Goal: Task Accomplishment & Management: Manage account settings

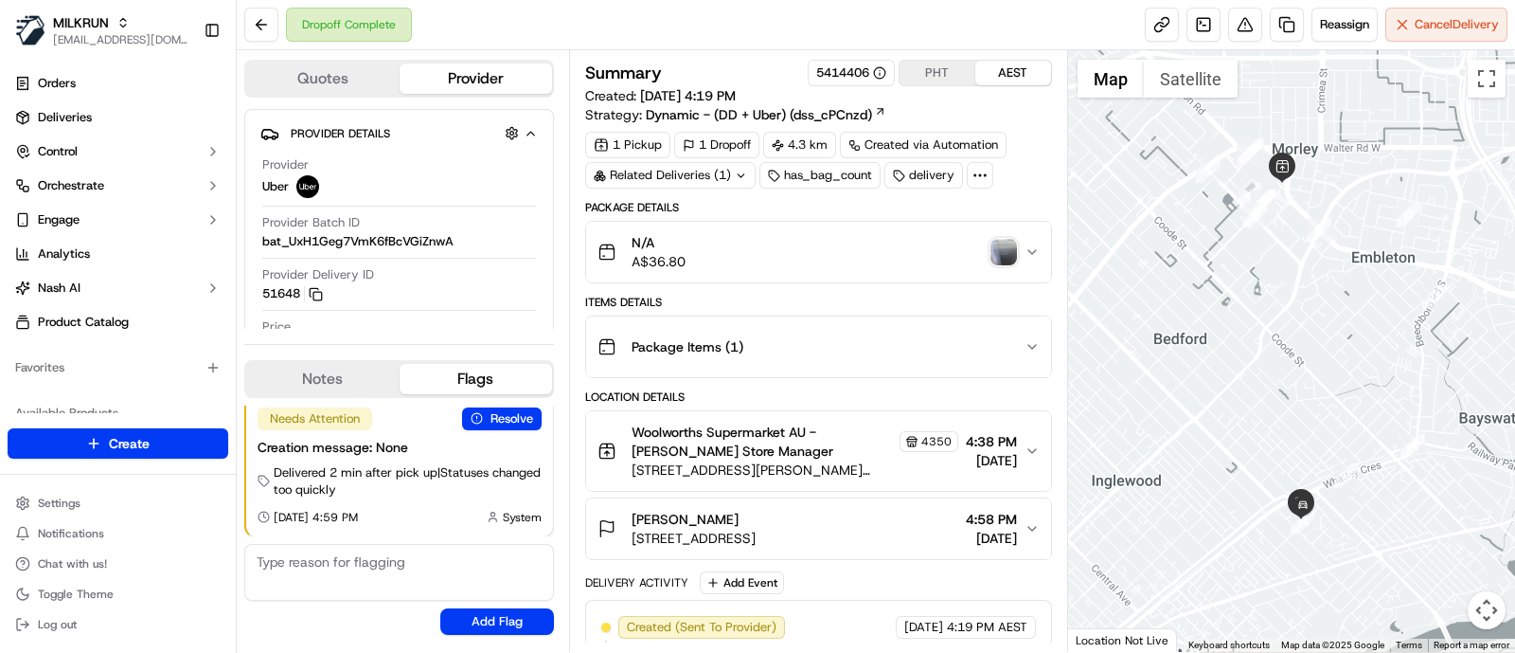
click at [976, 171] on icon at bounding box center [980, 175] width 17 height 17
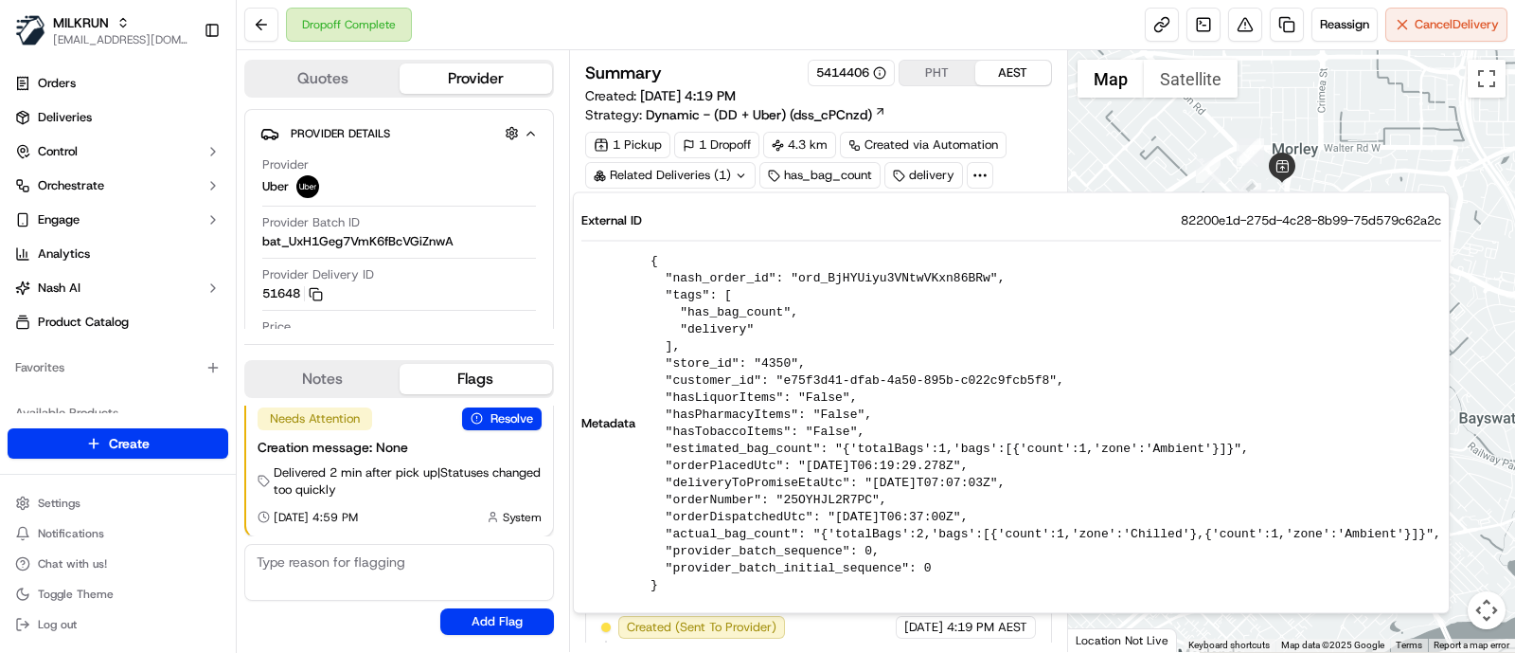
click at [1181, 220] on span "82200e1d-275d-4c28-8b99-75d579c62a2c" at bounding box center [1311, 220] width 260 height 17
copy span "82200e1d-275d-4c28-8b99-75d579c62a2c"
click at [313, 291] on icon "button" at bounding box center [316, 294] width 14 height 14
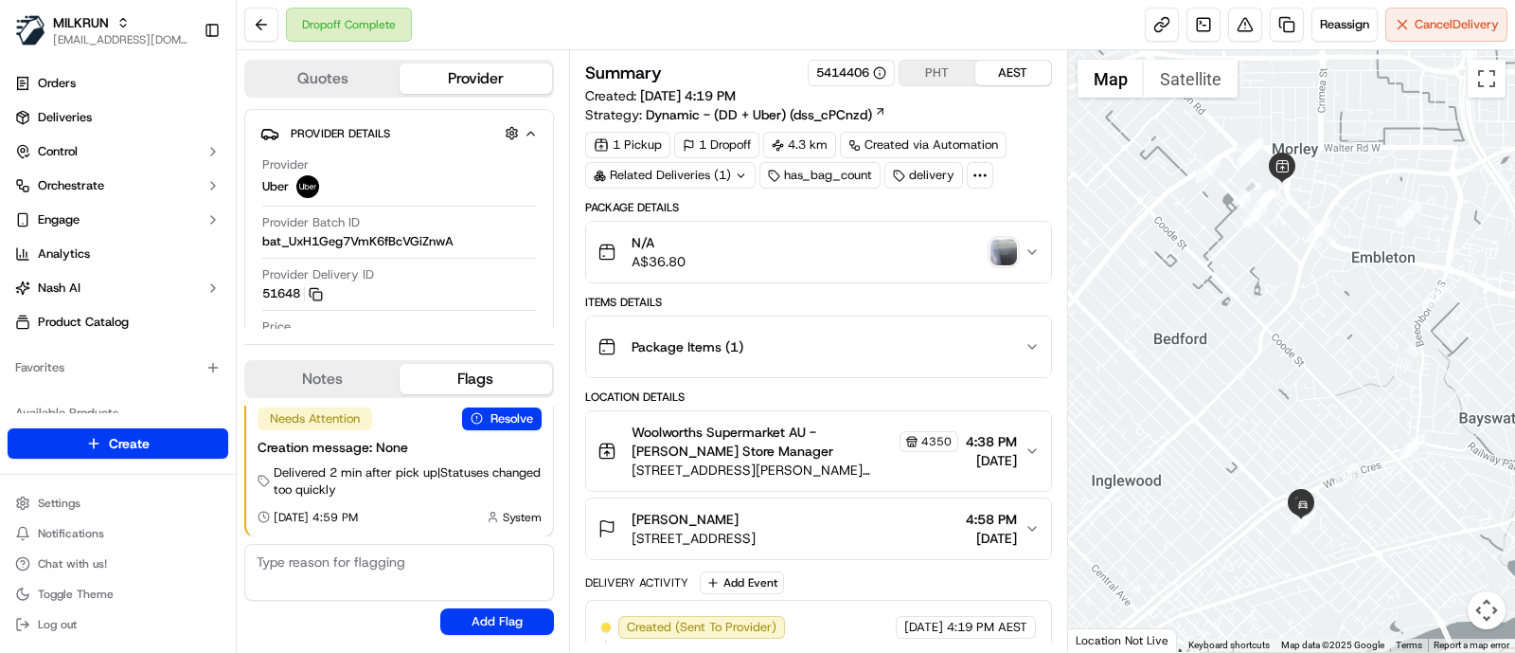
click at [670, 538] on span "Unit 1/22 Coombe St, Bayswater, WA 6053, AU" at bounding box center [694, 537] width 124 height 19
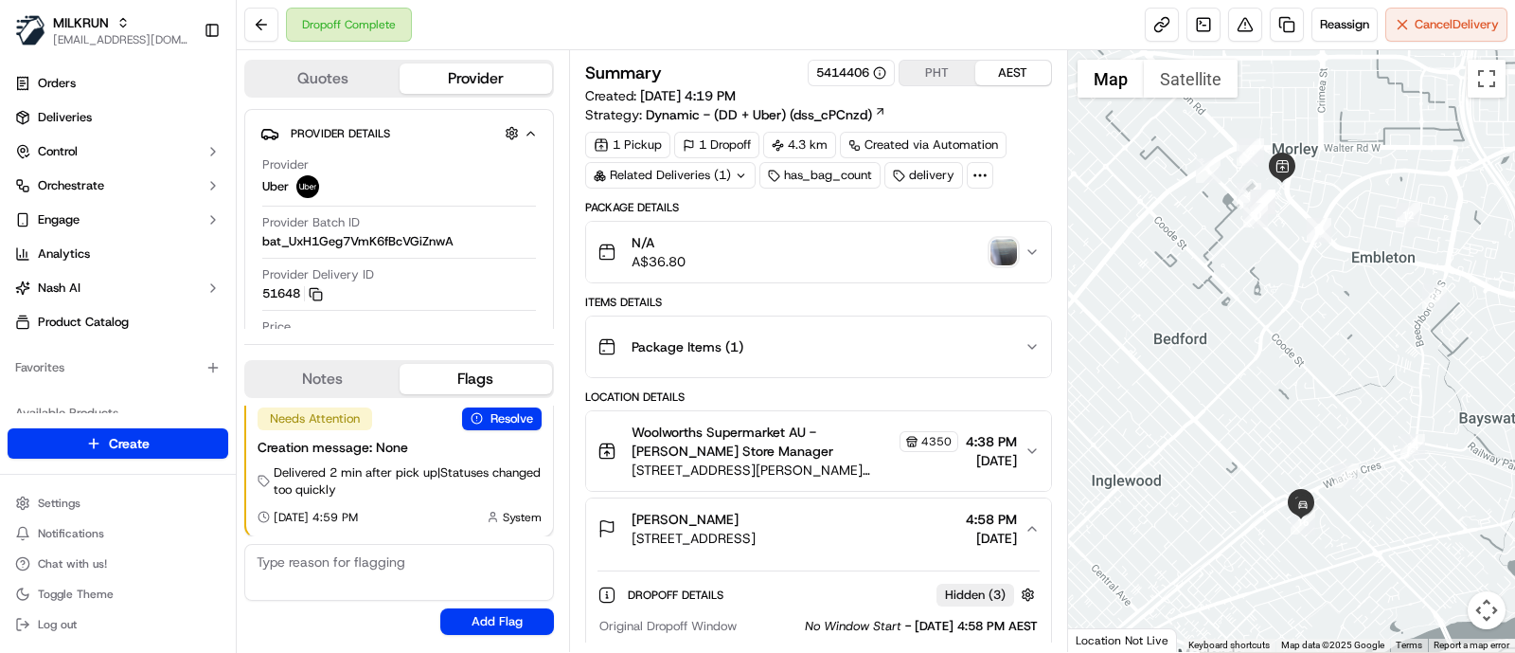
drag, startPoint x: 630, startPoint y: 539, endPoint x: 923, endPoint y: 532, distance: 293.7
click at [923, 532] on div "Tamara Gledhill Unit 1/22 Coombe St, Bayswater, WA 6053, AU 4:58 PM 12/09/2025" at bounding box center [811, 529] width 427 height 38
copy span "Unit 1/22 Coombe St, Bayswater, WA 6053, AU"
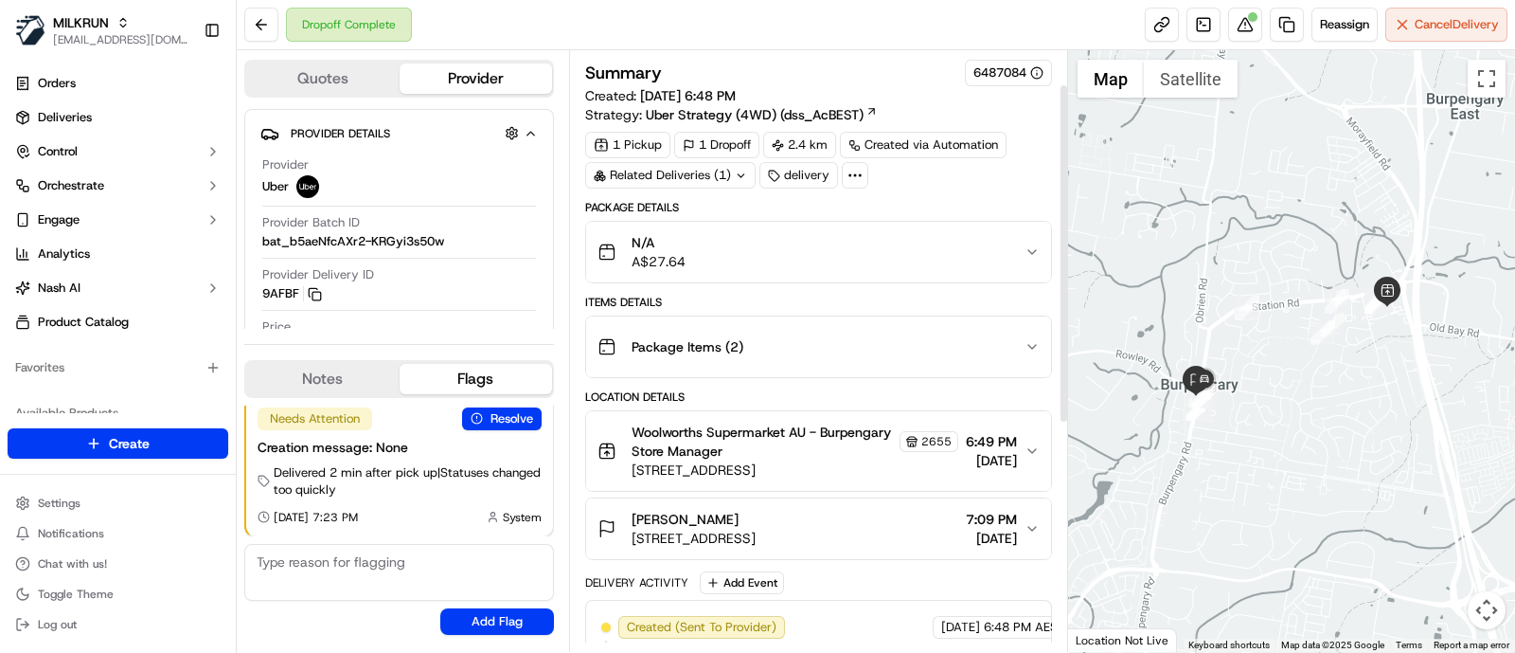
scroll to position [236, 0]
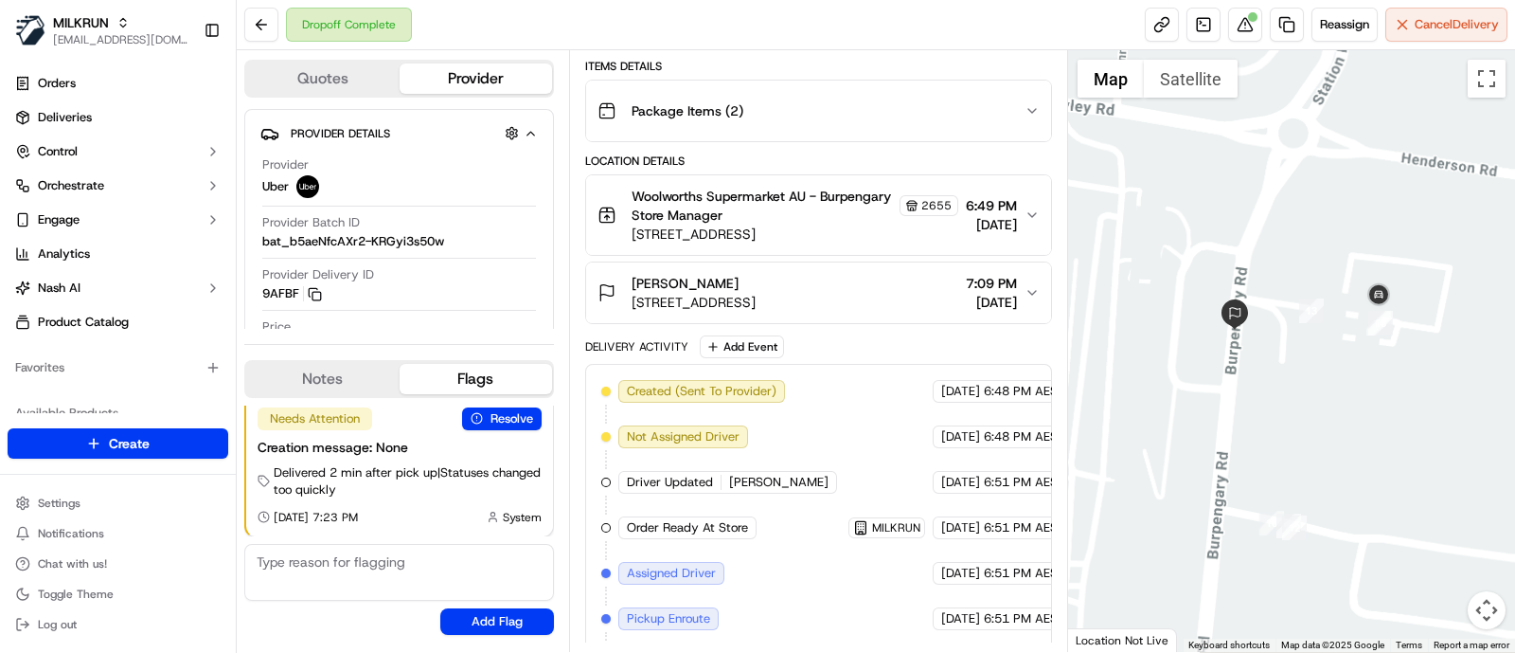
drag, startPoint x: 1324, startPoint y: 253, endPoint x: 1348, endPoint y: 404, distance: 153.4
click at [1348, 404] on div at bounding box center [1292, 350] width 448 height 601
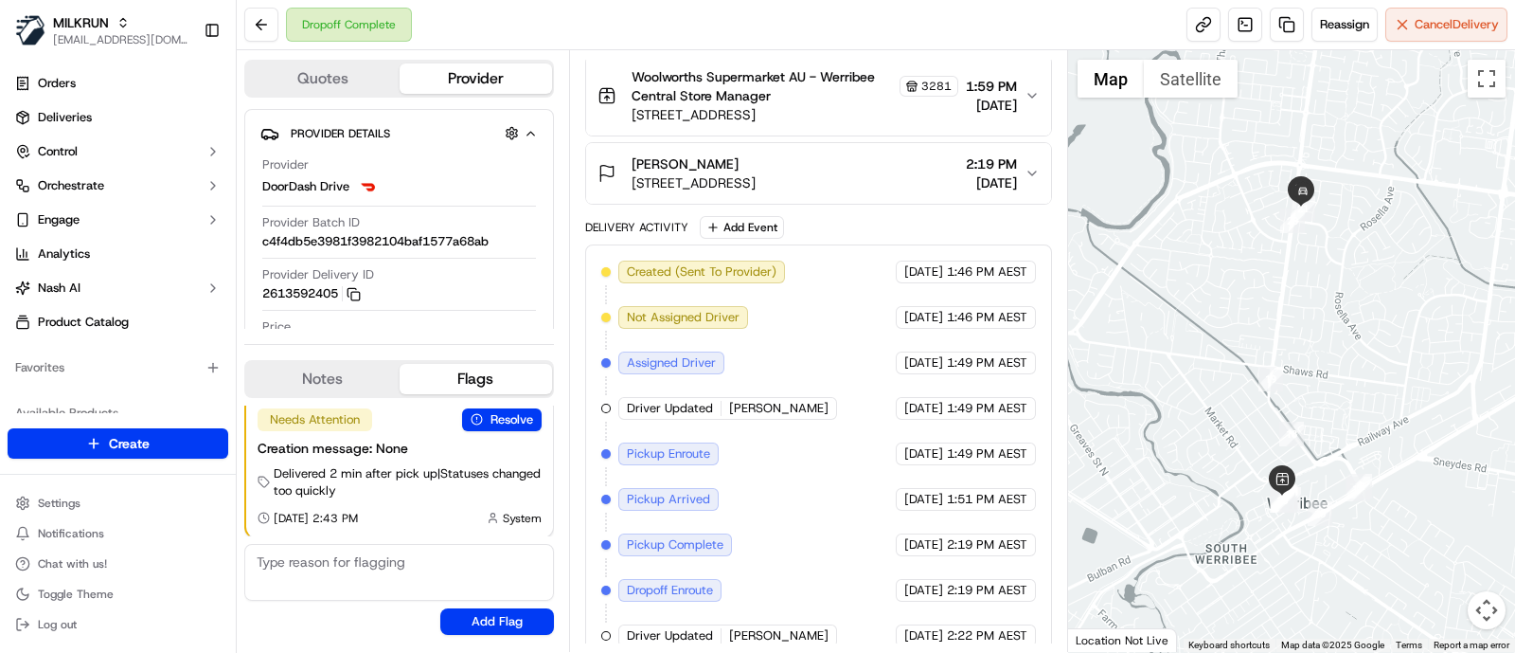
scroll to position [473, 0]
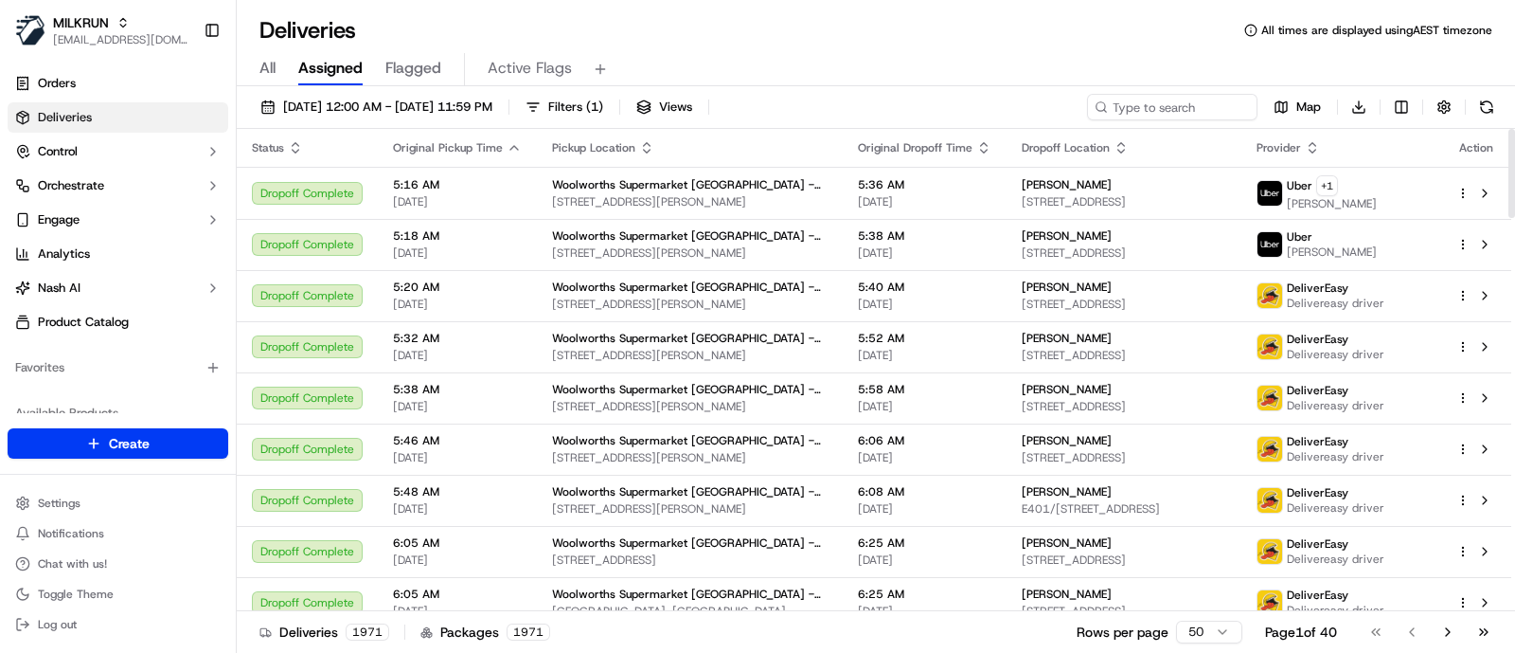
click at [1337, 78] on div "All Assigned Flagged Active Flags" at bounding box center [876, 69] width 1279 height 33
click at [1401, 54] on div "All Assigned Flagged Active Flags" at bounding box center [876, 69] width 1279 height 33
click at [99, 35] on span "[EMAIL_ADDRESS][DOMAIN_NAME]" at bounding box center [120, 39] width 135 height 15
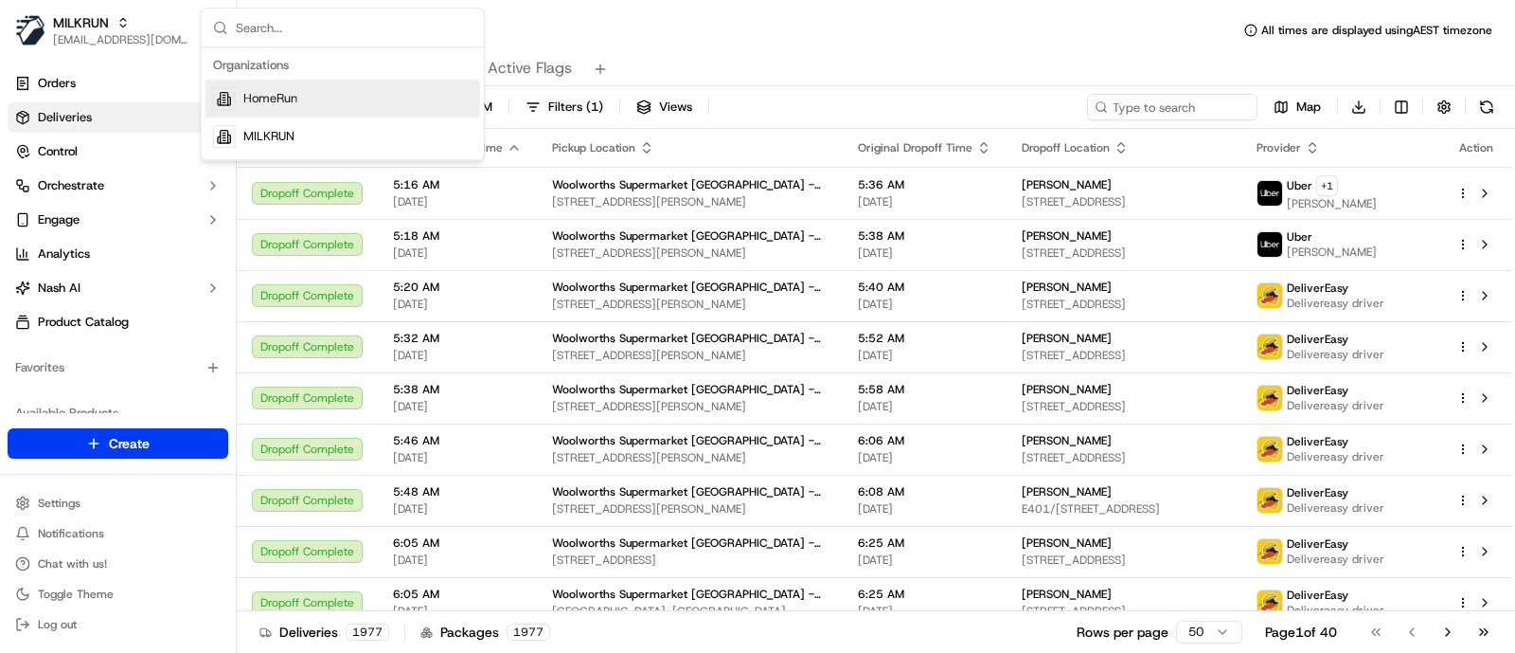
click at [318, 106] on div "HomeRun" at bounding box center [343, 99] width 275 height 38
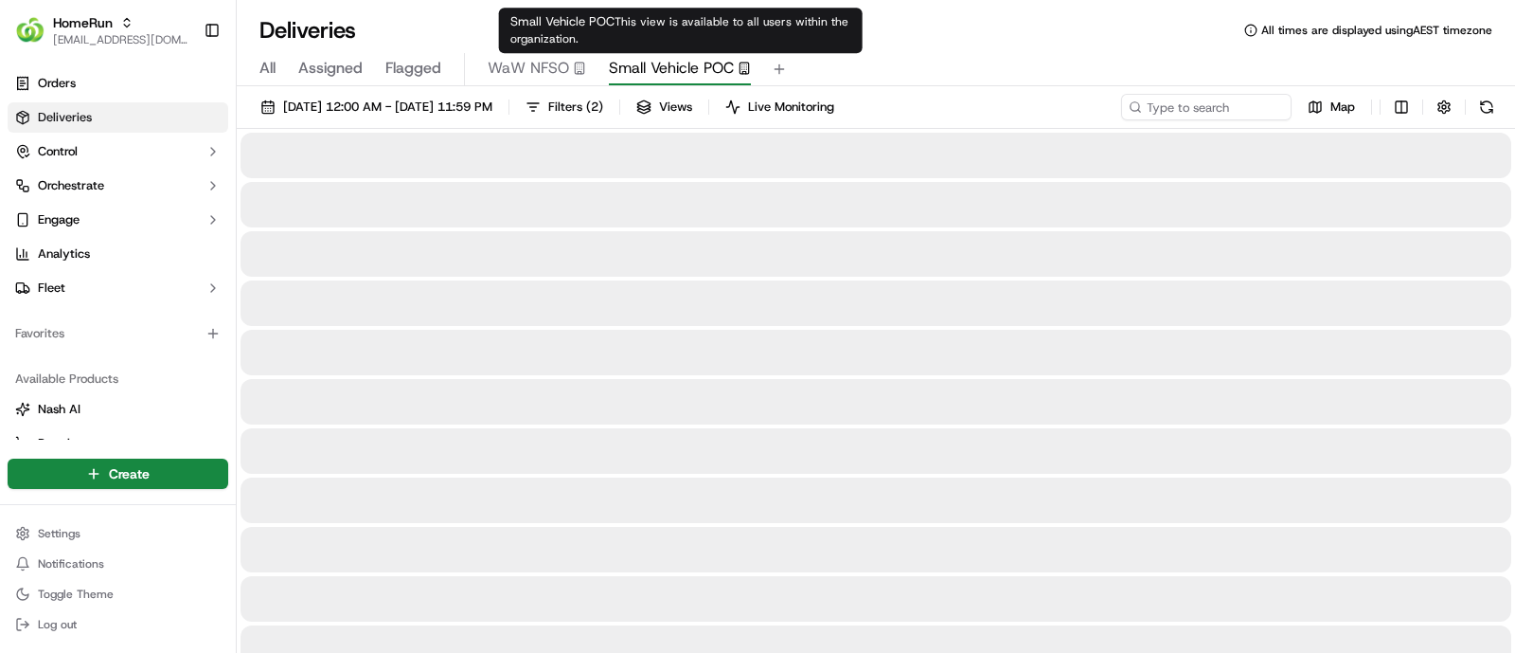
click at [658, 68] on span "Small Vehicle POC" at bounding box center [671, 68] width 125 height 23
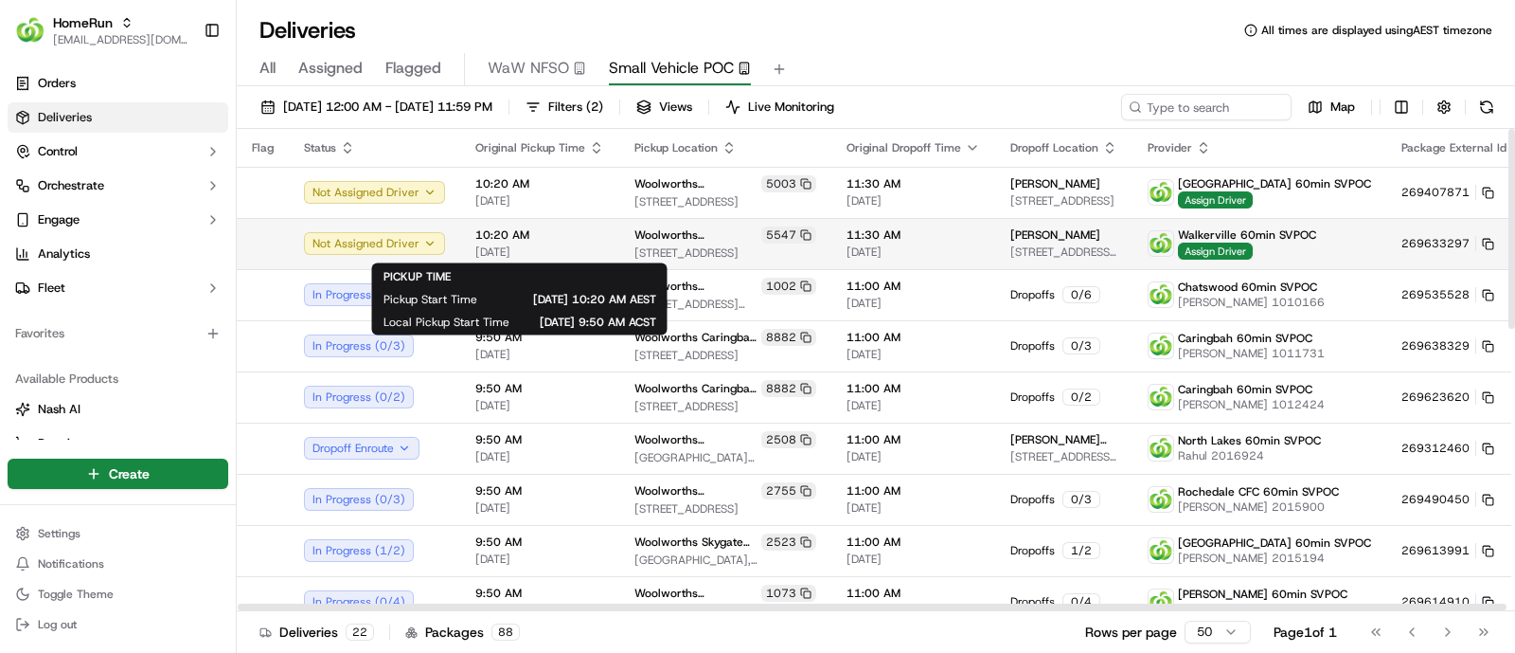
click at [545, 244] on span "[DATE]" at bounding box center [539, 251] width 129 height 15
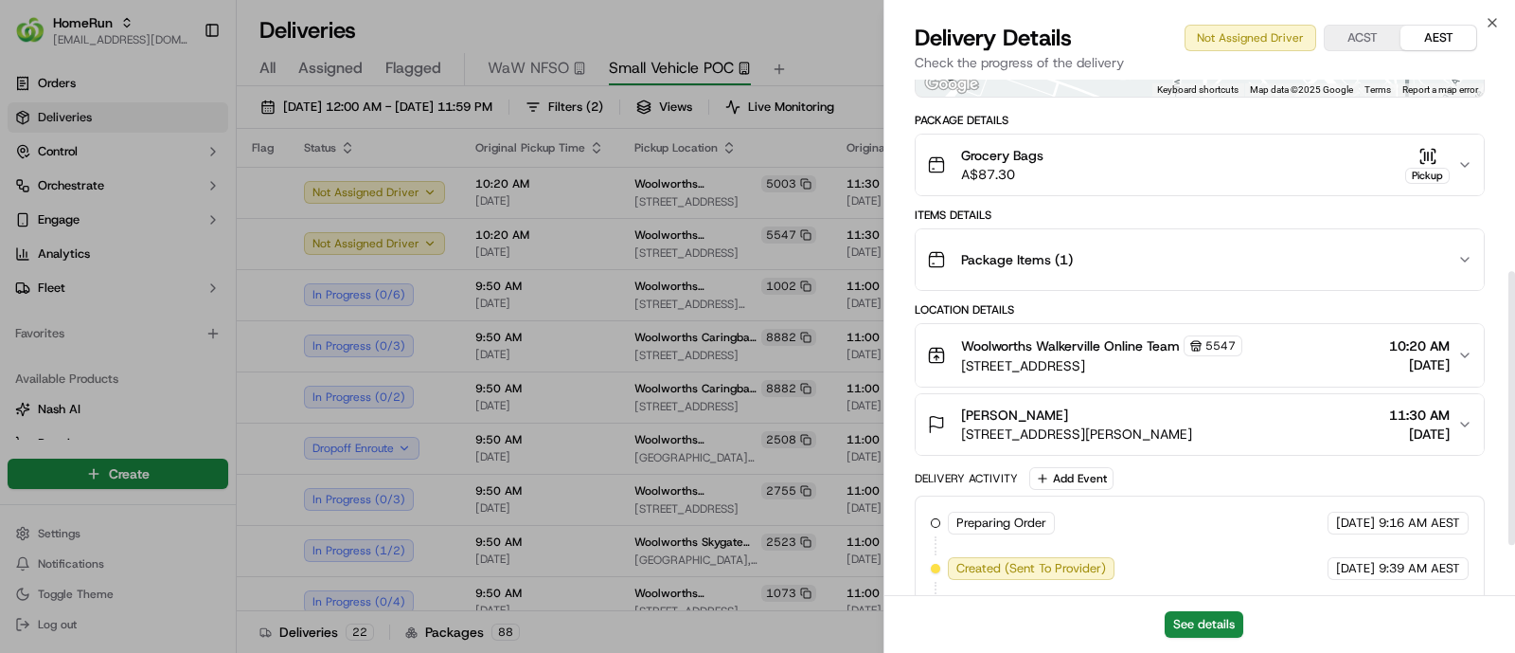
scroll to position [454, 0]
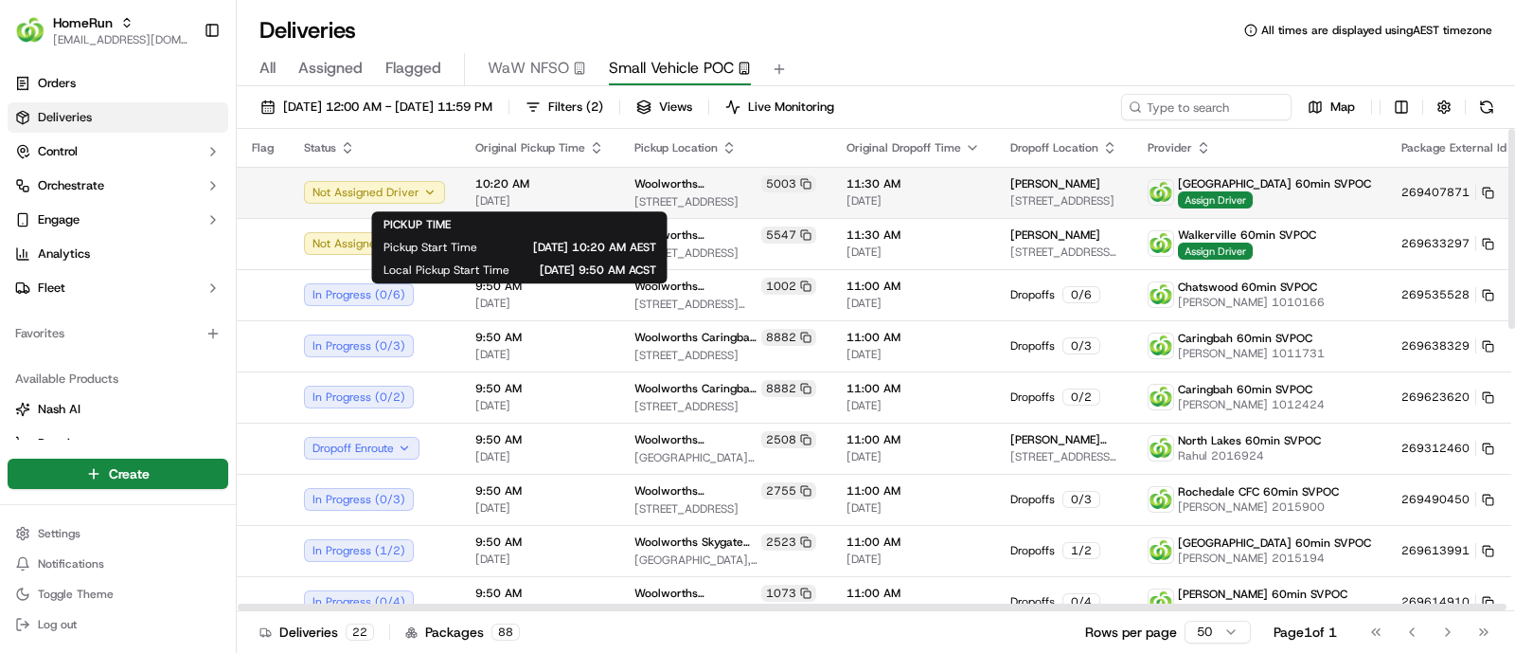
click at [594, 188] on span "10:20 AM" at bounding box center [539, 183] width 129 height 15
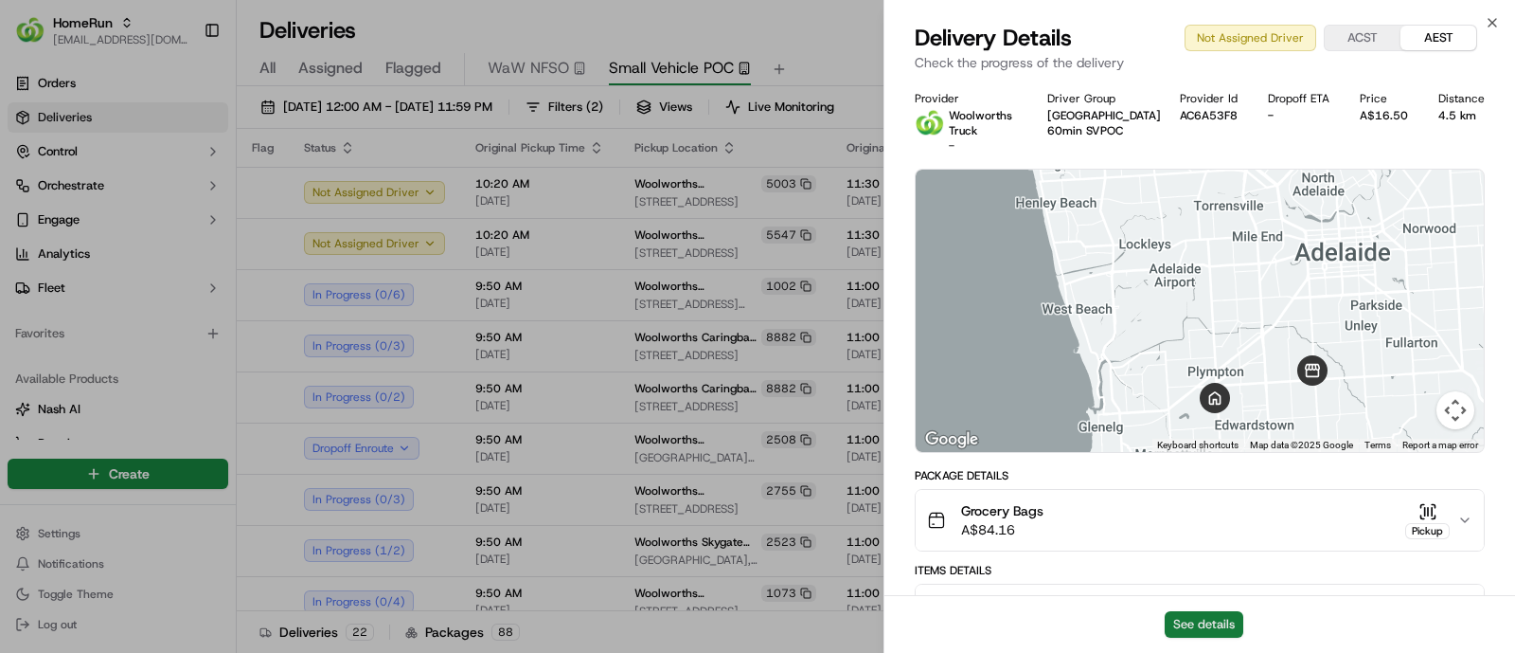
click at [1208, 625] on button "See details" at bounding box center [1204, 624] width 79 height 27
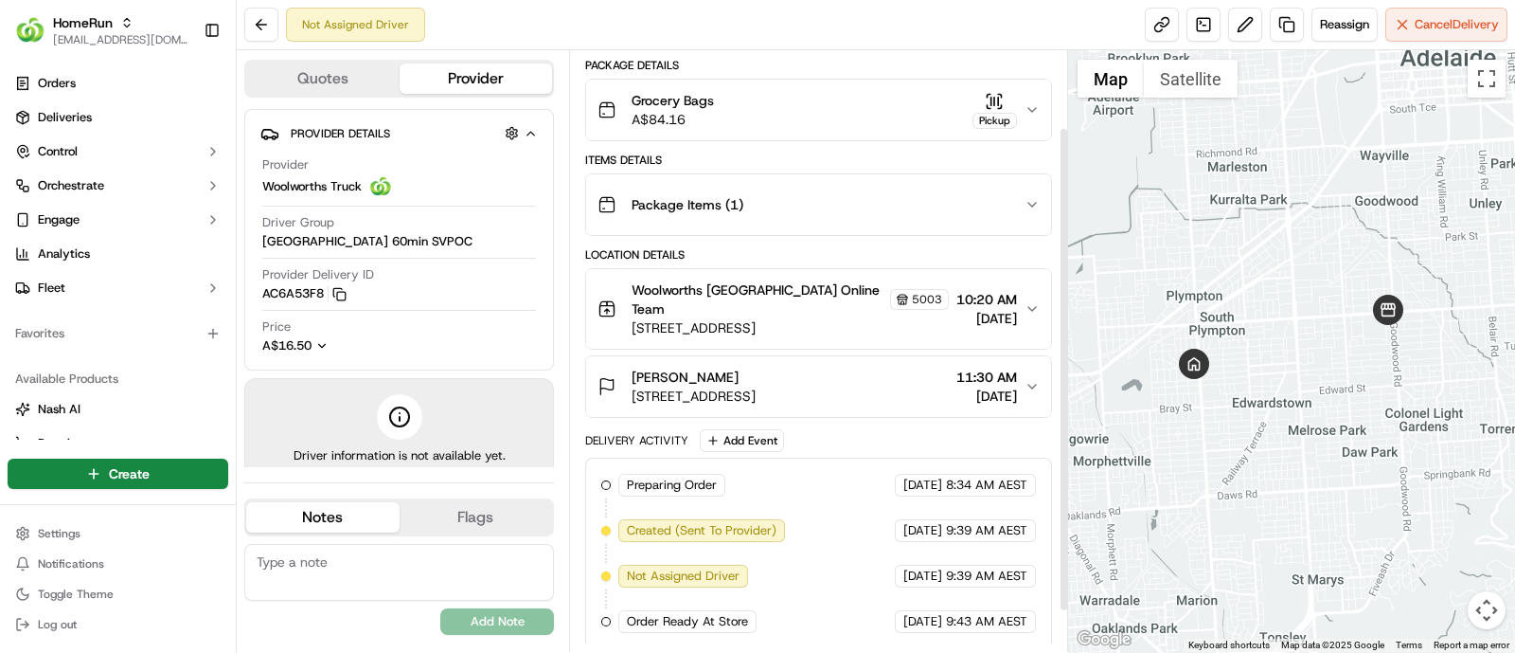
scroll to position [144, 0]
